Goal: Find specific page/section: Locate a particular part of the current website

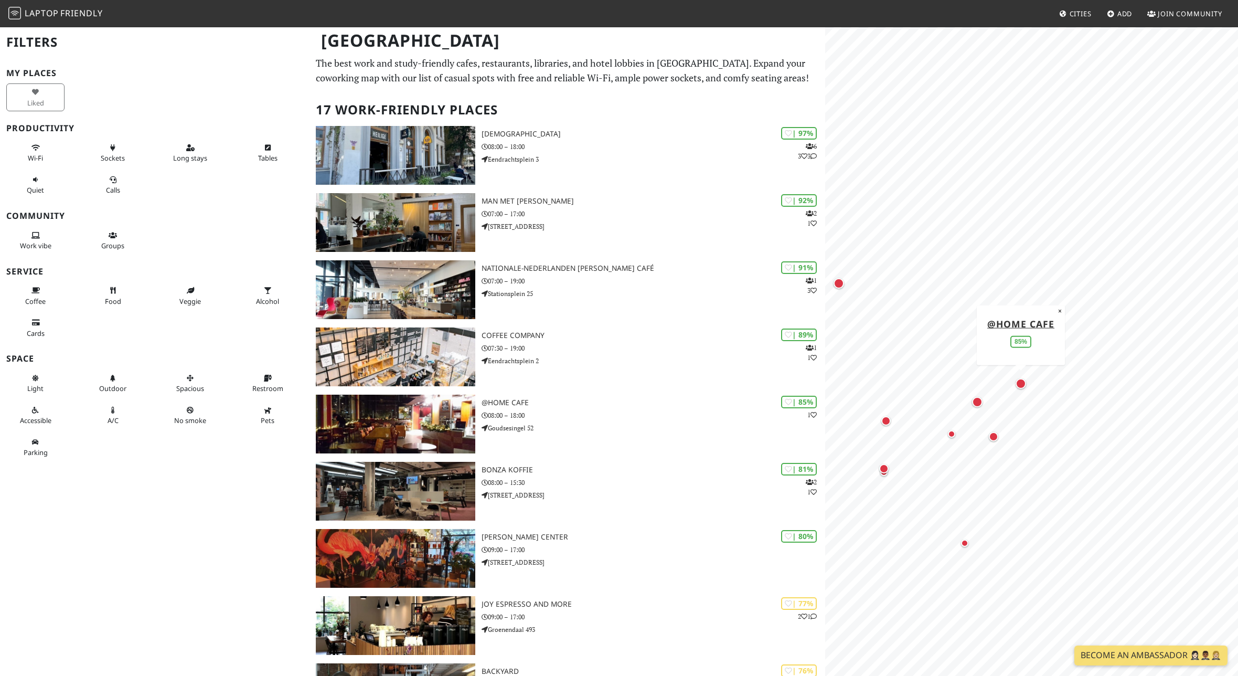
click at [1024, 383] on div "Map marker" at bounding box center [1020, 383] width 10 height 10
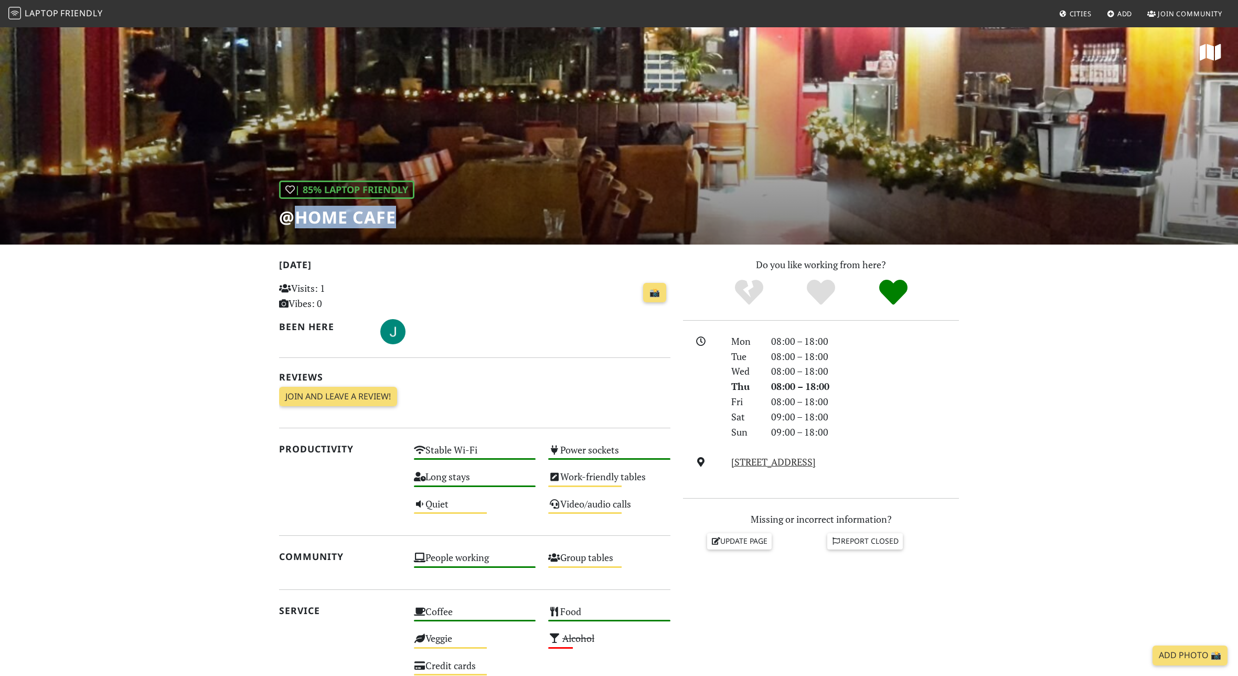
drag, startPoint x: 295, startPoint y: 219, endPoint x: 404, endPoint y: 225, distance: 109.2
click at [404, 225] on h1 "@Home Cafe" at bounding box center [346, 217] width 135 height 20
